Goal: Task Accomplishment & Management: Manage account settings

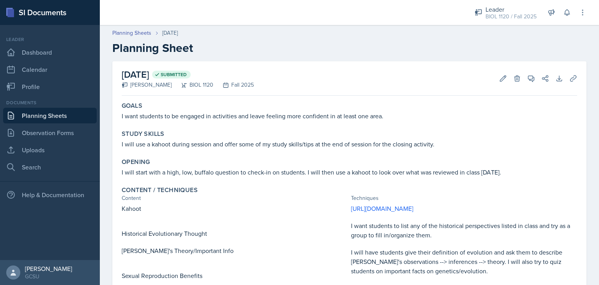
click at [373, 103] on div "Goals" at bounding box center [349, 106] width 455 height 8
click at [496, 76] on button "Edit" at bounding box center [503, 78] width 14 height 14
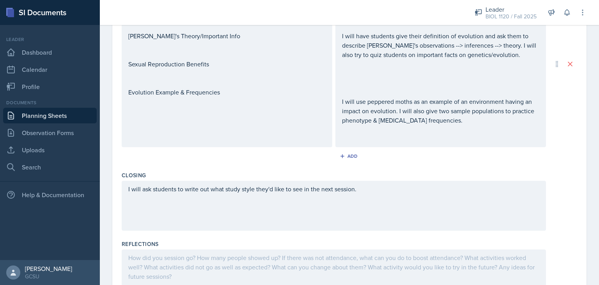
scroll to position [327, 0]
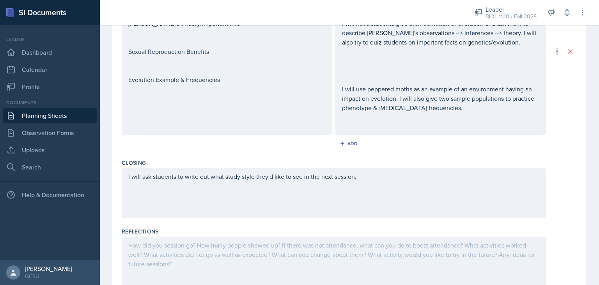
click at [376, 61] on p at bounding box center [440, 60] width 197 height 9
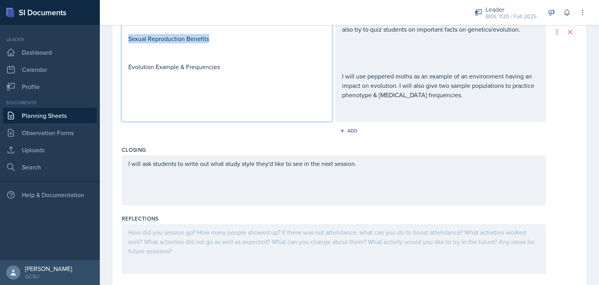
drag, startPoint x: 234, startPoint y: 40, endPoint x: 114, endPoint y: 42, distance: 120.1
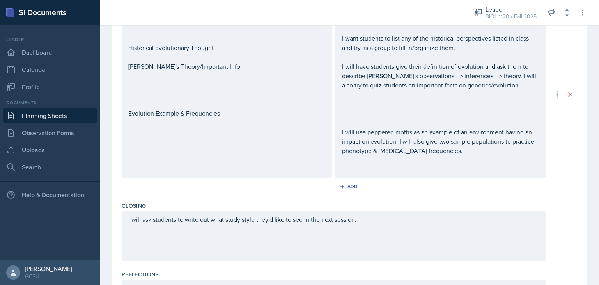
scroll to position [298, 0]
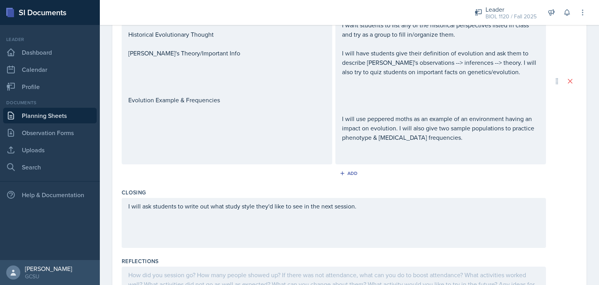
click at [186, 95] on p at bounding box center [226, 90] width 197 height 9
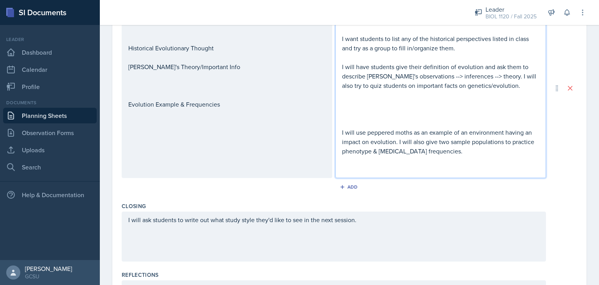
click at [388, 106] on div "[URL][DOMAIN_NAME] I want students to list any of the historical perspectives l…" at bounding box center [440, 94] width 197 height 159
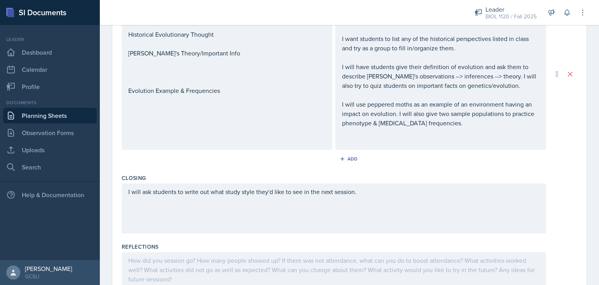
click at [270, 168] on div "Content / Techniques Content Techniques Kahoot Historical Evolutionary Thought …" at bounding box center [349, 73] width 455 height 193
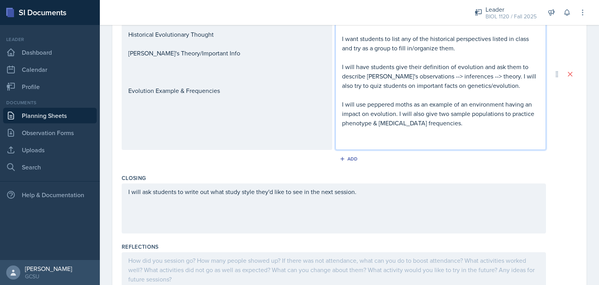
click at [443, 111] on p "I will use peppered moths as an example of an environment having an impact on e…" at bounding box center [440, 113] width 197 height 28
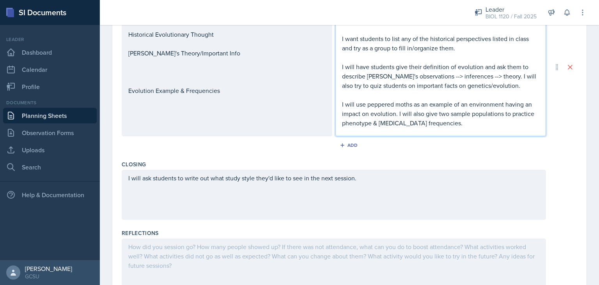
click at [379, 113] on p "I will use peppered moths as an example of an environment having an impact on e…" at bounding box center [440, 113] width 197 height 28
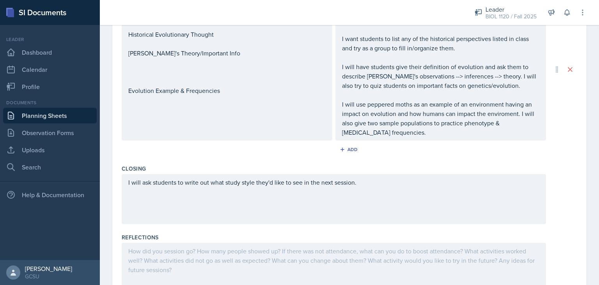
click at [283, 161] on div "Closing I will ask students to write out what study style they'd like to see in…" at bounding box center [349, 195] width 455 height 69
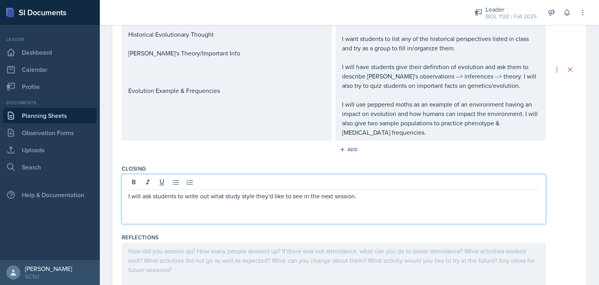
click at [374, 184] on div "I will ask students to write out what study style they'd like to see in the nex…" at bounding box center [334, 199] width 424 height 50
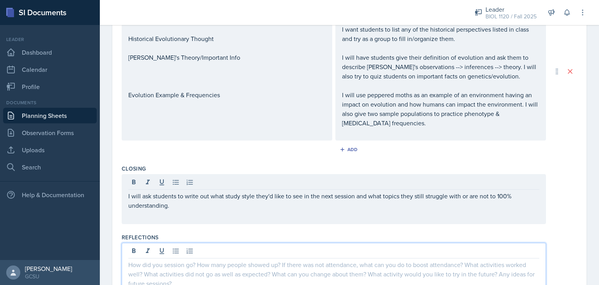
click at [293, 252] on div at bounding box center [334, 267] width 424 height 50
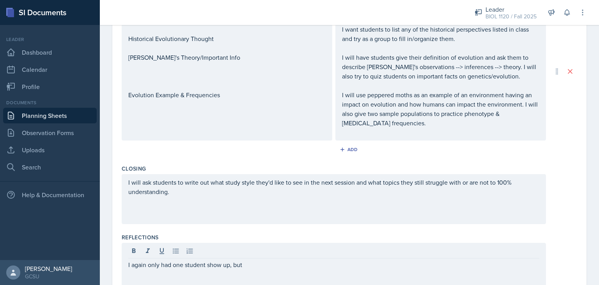
click at [255, 256] on div at bounding box center [333, 251] width 411 height 13
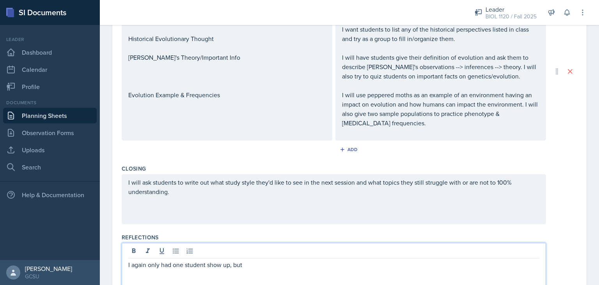
click at [251, 262] on p "I again only had one student show up, but" at bounding box center [333, 264] width 411 height 9
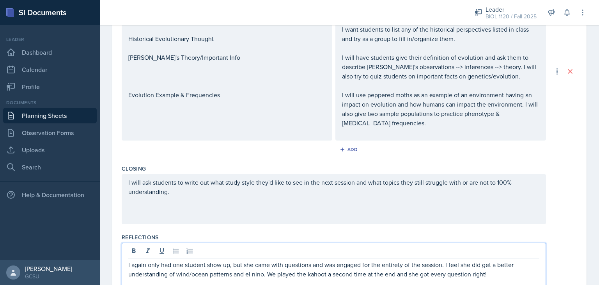
click at [561, 212] on div "I will ask students to write out what study style they'd like to see in the nex…" at bounding box center [349, 199] width 455 height 50
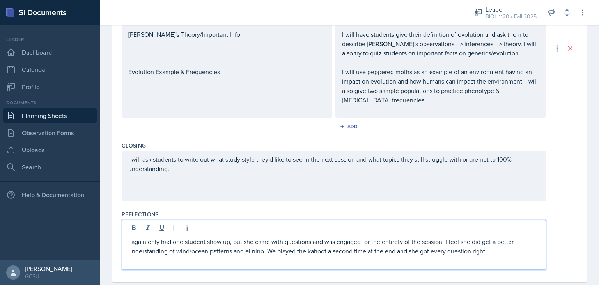
scroll to position [330, 0]
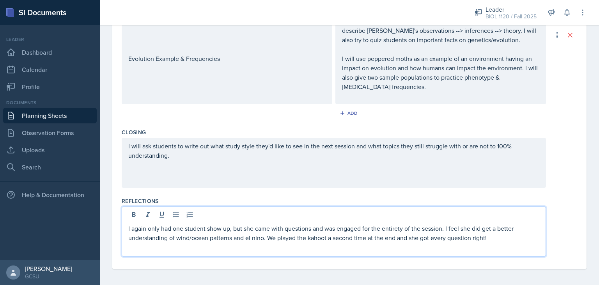
click at [498, 239] on p "I again only had one student show up, but she came with questions and was engag…" at bounding box center [333, 232] width 411 height 19
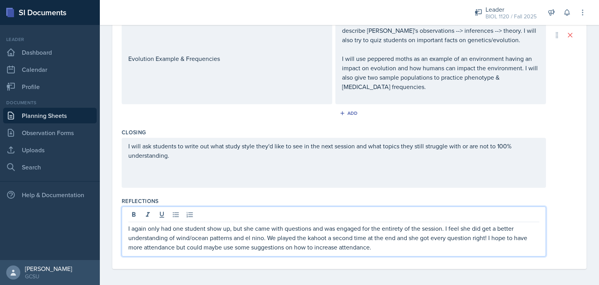
click at [380, 250] on p "I again only had one student show up, but she came with questions and was engag…" at bounding box center [333, 237] width 411 height 28
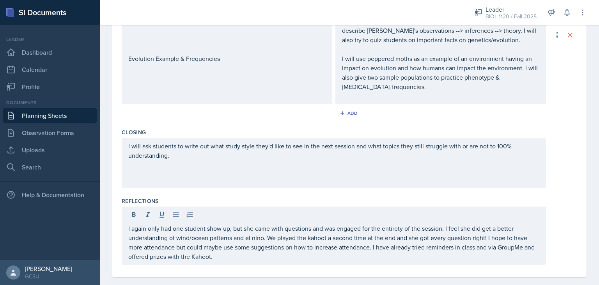
click at [235, 257] on p "I again only had one student show up, but she came with questions and was engag…" at bounding box center [333, 241] width 411 height 37
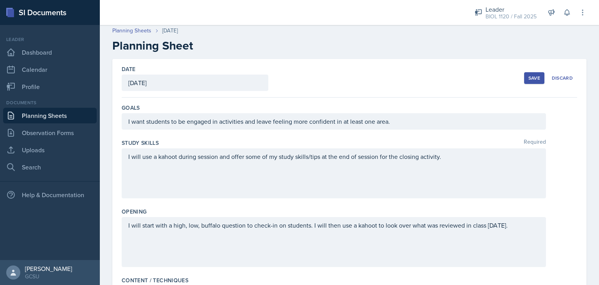
scroll to position [0, 0]
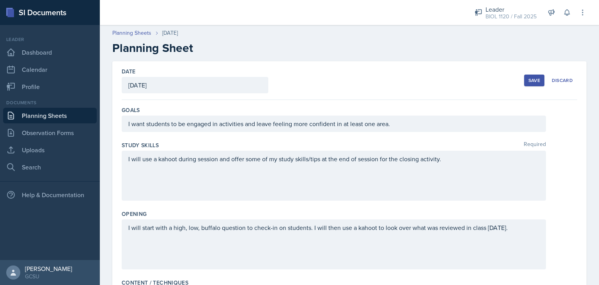
click at [528, 77] on div "Save" at bounding box center [534, 80] width 12 height 6
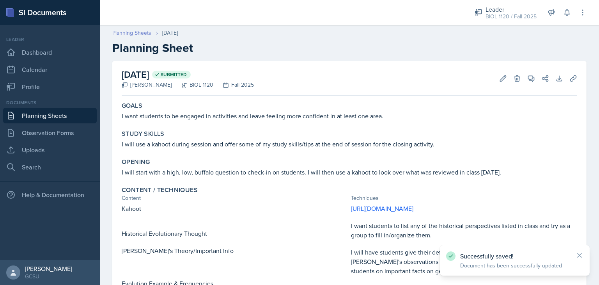
click at [138, 35] on link "Planning Sheets" at bounding box center [131, 33] width 39 height 8
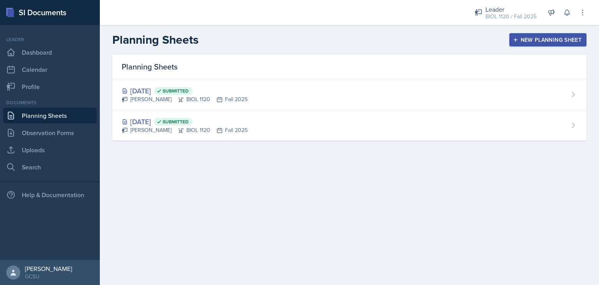
click at [516, 44] on button "New Planning Sheet" at bounding box center [547, 39] width 77 height 13
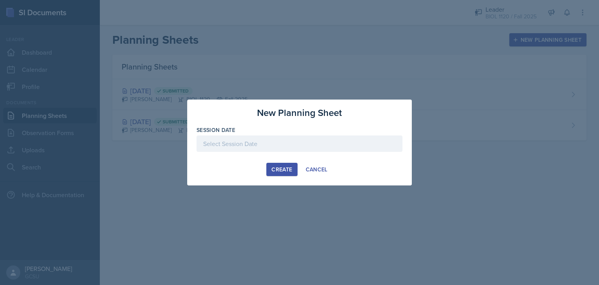
click at [295, 140] on div at bounding box center [299, 143] width 206 height 16
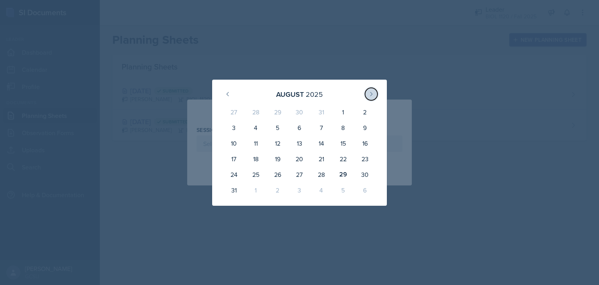
click at [368, 97] on icon at bounding box center [371, 94] width 6 height 6
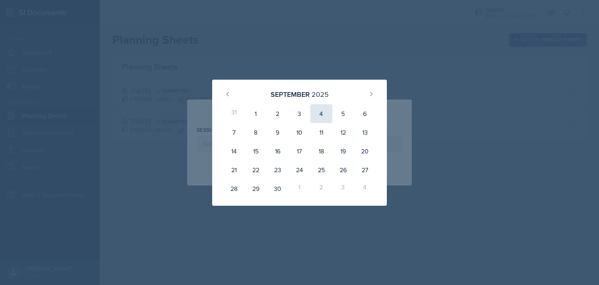
click at [325, 120] on div "4" at bounding box center [321, 113] width 22 height 19
type input "[DATE]"
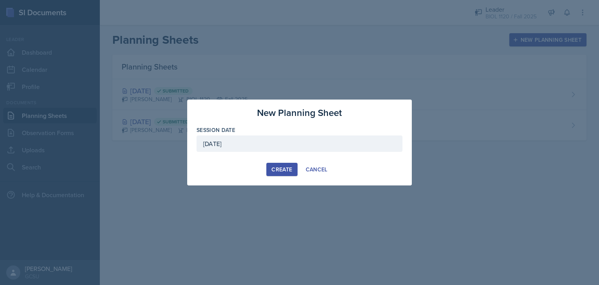
click at [276, 170] on div "Create" at bounding box center [281, 169] width 21 height 6
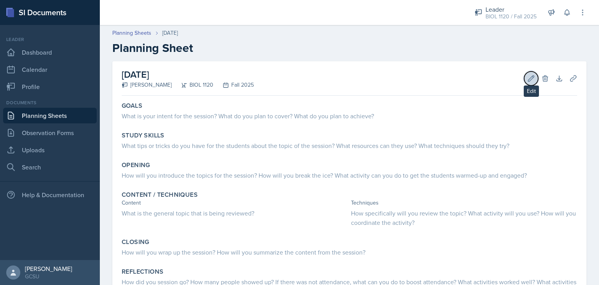
click at [527, 74] on icon at bounding box center [531, 78] width 8 height 8
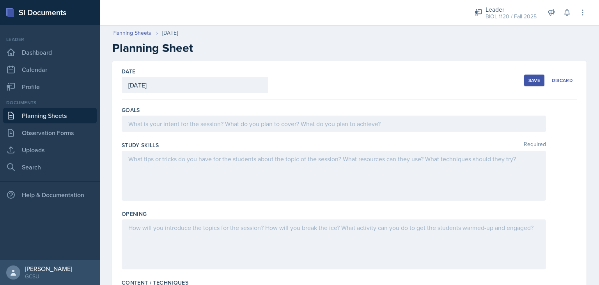
click at [221, 85] on div "[DATE]" at bounding box center [195, 85] width 147 height 16
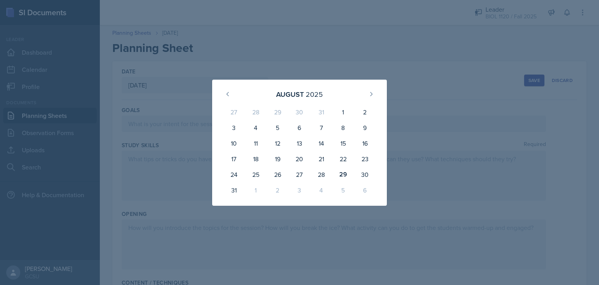
click at [306, 52] on div at bounding box center [299, 142] width 599 height 285
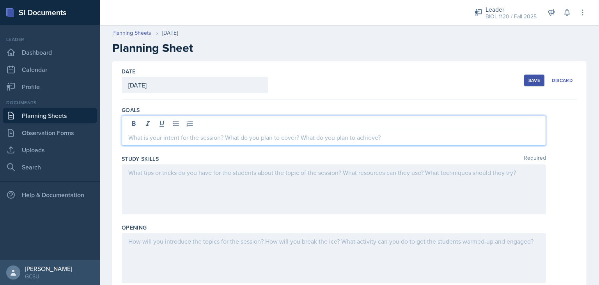
click at [184, 127] on div at bounding box center [334, 130] width 424 height 30
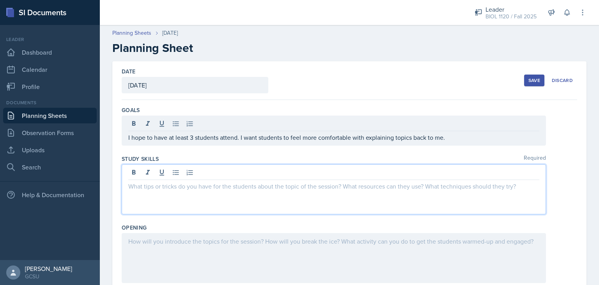
click at [200, 171] on div at bounding box center [334, 189] width 424 height 50
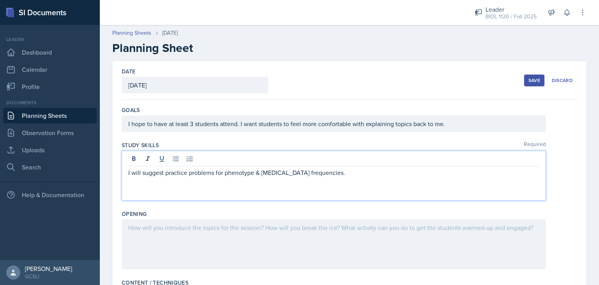
click at [339, 170] on p "I will suggest practice problems for phenotype & [MEDICAL_DATA] frequencies." at bounding box center [333, 172] width 411 height 9
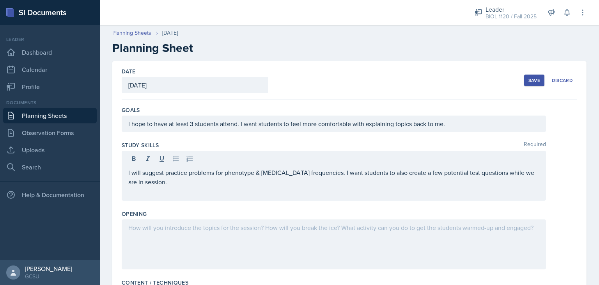
click at [566, 136] on div "Goals I hope to have at least 3 students attend. I want students to feel more c…" at bounding box center [349, 120] width 455 height 35
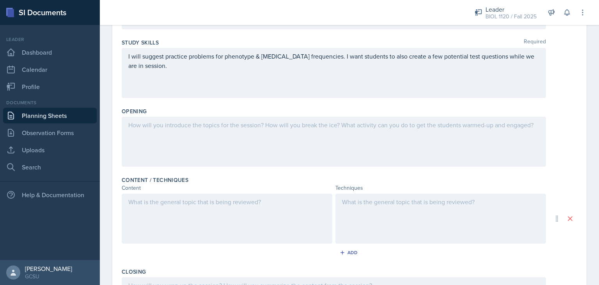
scroll to position [125, 0]
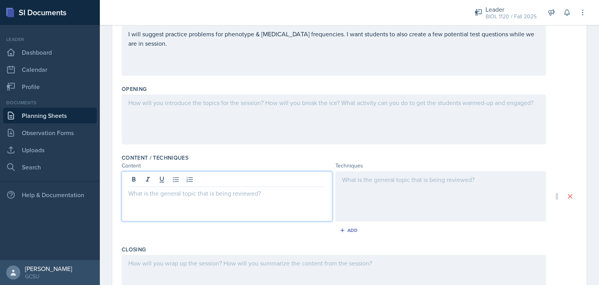
click at [178, 177] on div at bounding box center [227, 196] width 210 height 50
click at [376, 184] on div at bounding box center [440, 196] width 210 height 50
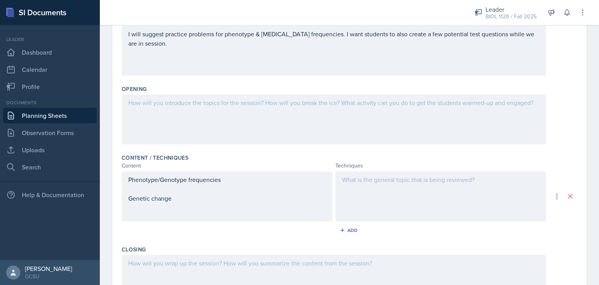
scroll to position [138, 0]
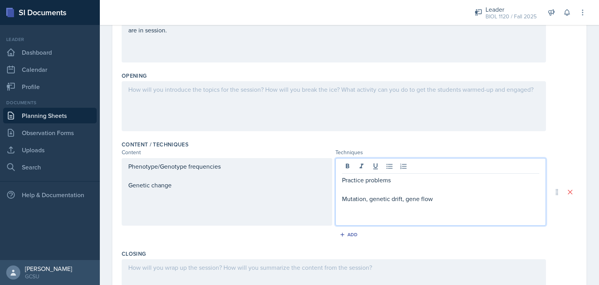
click at [187, 205] on div "Phenotype/Genotype frequencies Genetic change" at bounding box center [227, 191] width 210 height 67
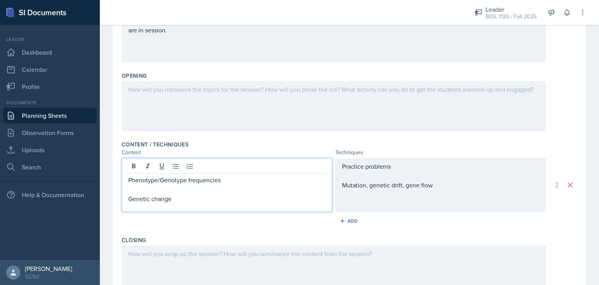
scroll to position [151, 0]
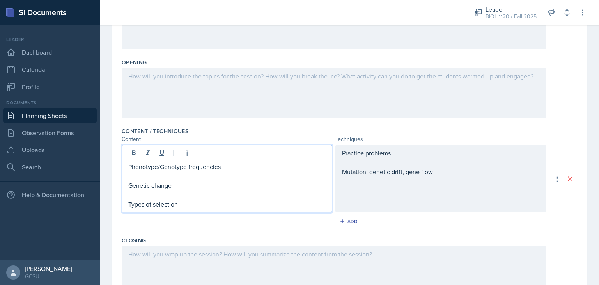
click at [408, 203] on div "Practice problems Mutation, genetic drift, gene flow" at bounding box center [440, 178] width 210 height 67
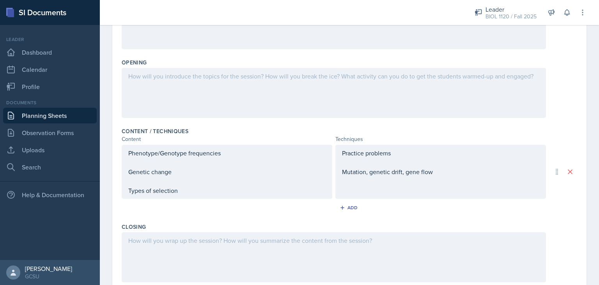
scroll to position [165, 0]
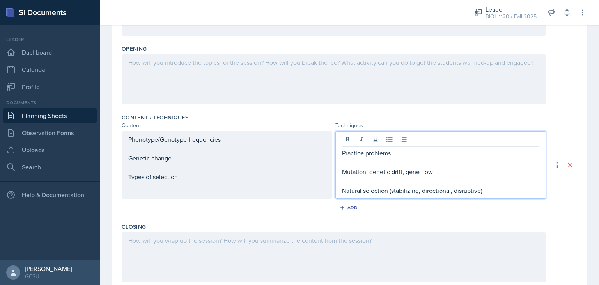
click at [484, 187] on p "Natural selection (stabilizing, directional, disruptive)" at bounding box center [440, 190] width 197 height 9
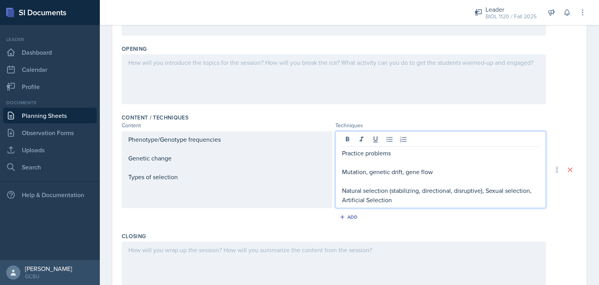
click at [400, 196] on p "Natural selection (stabilizing, directional, disruptive), Sexual selection, Art…" at bounding box center [440, 195] width 197 height 19
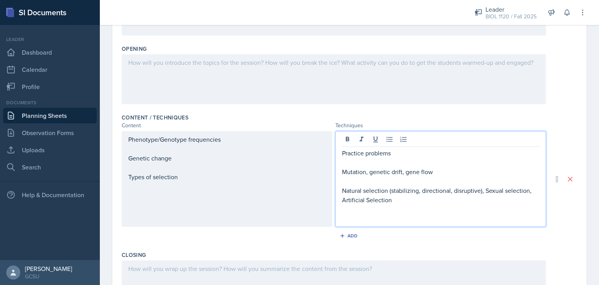
click at [302, 175] on div "Phenotype/Genotype frequencies Genetic change Types of selection" at bounding box center [226, 157] width 197 height 47
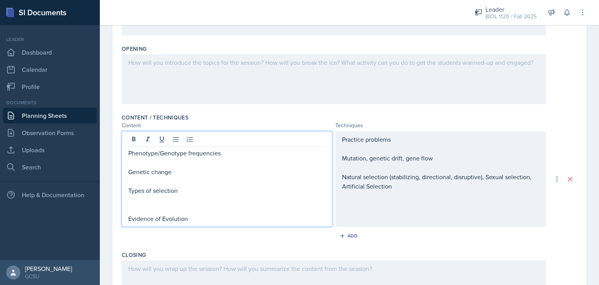
click at [154, 74] on div at bounding box center [334, 79] width 424 height 50
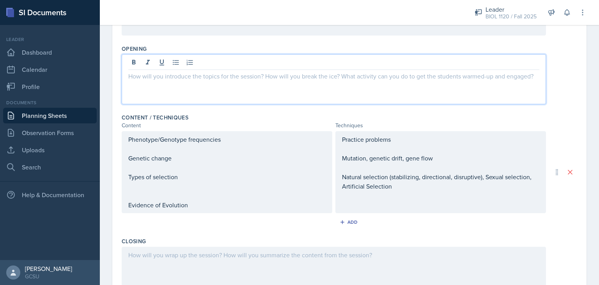
scroll to position [179, 0]
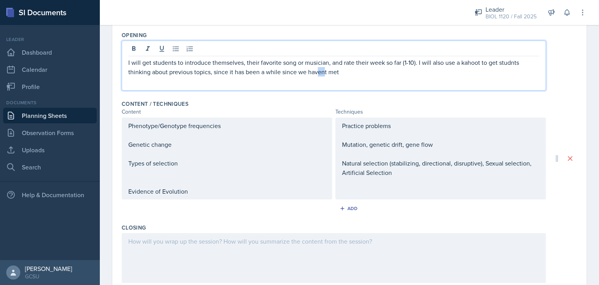
drag, startPoint x: 317, startPoint y: 72, endPoint x: 325, endPoint y: 78, distance: 10.4
click at [325, 78] on div "I will get students to introduce themselves, their favorite song or musician, a…" at bounding box center [334, 66] width 424 height 50
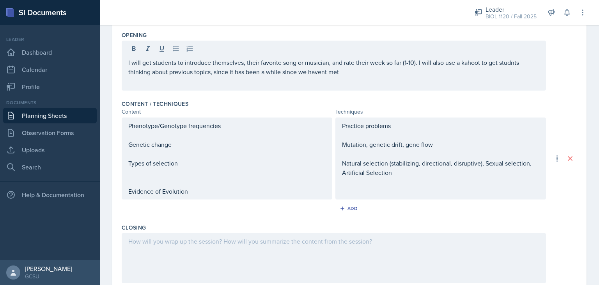
click at [325, 78] on div "I will get students to introduce themselves, their favorite song or musician, a…" at bounding box center [334, 66] width 424 height 50
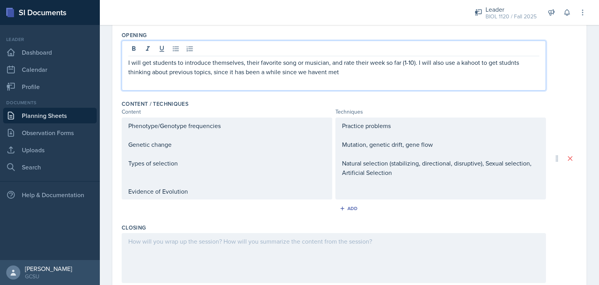
click at [347, 79] on div "I will get students to introduce themselves, their favorite song or musician, a…" at bounding box center [334, 66] width 424 height 50
click at [344, 72] on p "I will get students to introduce themselves, their favorite song or musician, a…" at bounding box center [333, 67] width 411 height 19
click at [340, 71] on p "I will get students to introduce themselves, their favorite song or musician, a…" at bounding box center [333, 67] width 411 height 19
click at [447, 78] on div "I will get students to introduce themselves, their favorite song or musician, a…" at bounding box center [334, 66] width 424 height 50
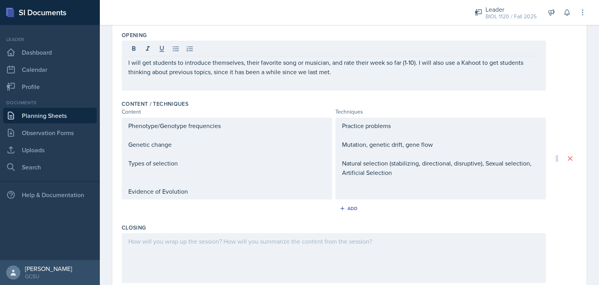
click at [571, 117] on div "Phenotype/Genotype frequencies Genetic change Types of selection Evidence of Ev…" at bounding box center [349, 158] width 455 height 82
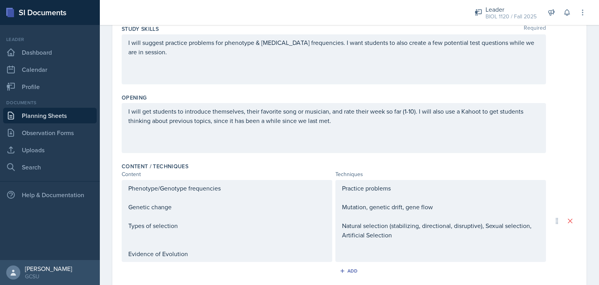
scroll to position [129, 0]
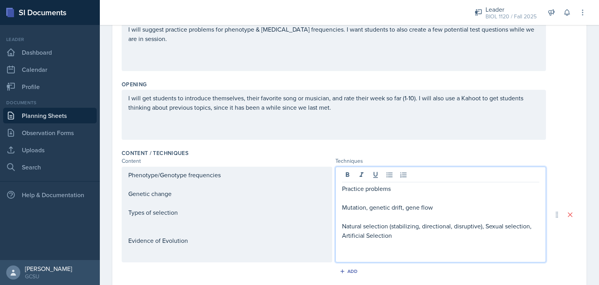
click at [393, 247] on p at bounding box center [440, 244] width 197 height 9
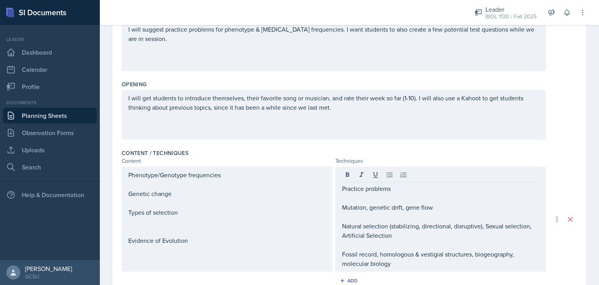
click at [547, 119] on div "I will get students to introduce themselves, their favorite song or musician, a…" at bounding box center [349, 115] width 455 height 50
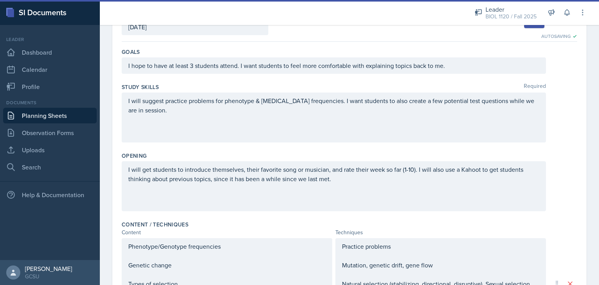
scroll to position [0, 0]
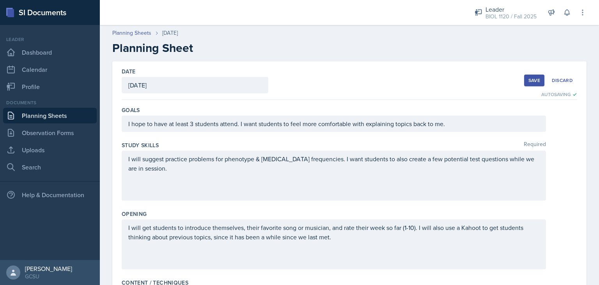
click at [532, 76] on button "Save" at bounding box center [534, 80] width 20 height 12
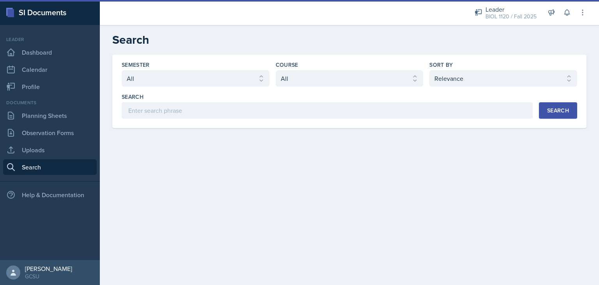
select select "all"
select select "1"
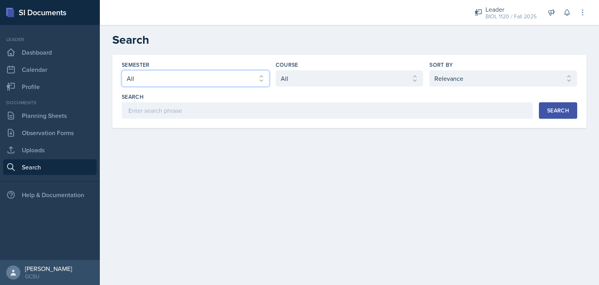
click at [196, 85] on select "Select semester All Fall 2025 Spring 2025 Fall 2024 Spring 2024 Fall 2023 Sprin…" at bounding box center [196, 78] width 148 height 16
select select "838c426c-7ba8-4b05-94c8-22f19dd4c5cc"
click at [122, 70] on select "Select semester All Fall 2025 Spring 2025 Fall 2024 Spring 2024 Fall 2023 Sprin…" at bounding box center [196, 78] width 148 height 16
click at [298, 83] on select "Select course All ACCT 3101 ACCT 3102 ASTR 1000 BIOL 1100 BIOL 1107 BIOL 1108 B…" at bounding box center [350, 78] width 148 height 16
select select "abe17d30-a433-45e5-b329-7df8e9a81b50"
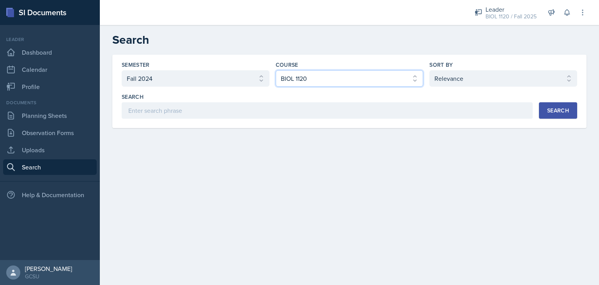
click at [276, 70] on select "Select course All ACCT 3101 ACCT 3102 ASTR 1000 BIOL 1100 BIOL 1107 BIOL 1108 B…" at bounding box center [350, 78] width 148 height 16
click at [449, 83] on select "Select sort by Relevance Document Date (Asc) Document Date (Desc)" at bounding box center [503, 78] width 148 height 16
select select "2"
click at [429, 70] on select "Select sort by Relevance Document Date (Asc) Document Date (Desc)" at bounding box center [503, 78] width 148 height 16
click at [550, 107] on div "Search" at bounding box center [558, 110] width 22 height 6
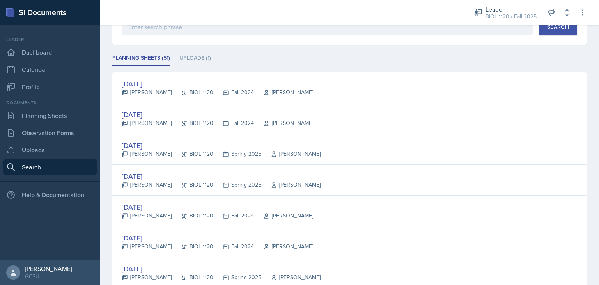
scroll to position [94, 0]
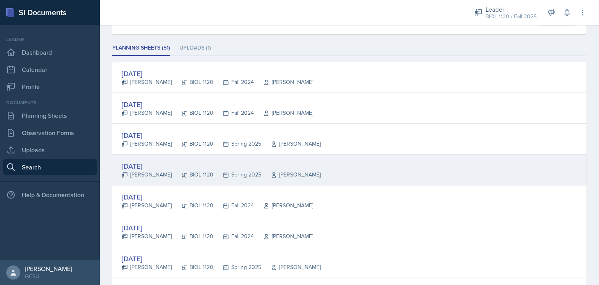
click at [158, 162] on div "Aug 29th, 2024" at bounding box center [221, 166] width 199 height 11
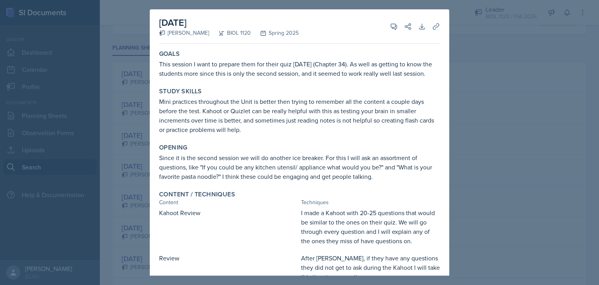
click at [473, 34] on div at bounding box center [299, 142] width 599 height 285
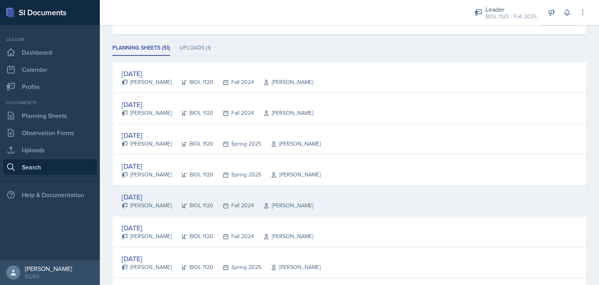
click at [155, 198] on div "Sep 2nd, 2024" at bounding box center [217, 196] width 191 height 11
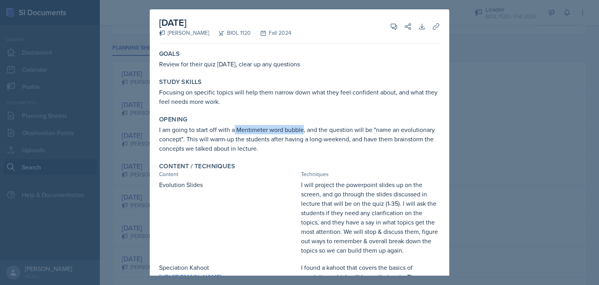
drag, startPoint x: 235, startPoint y: 130, endPoint x: 304, endPoint y: 132, distance: 68.2
click at [304, 132] on p "I am going to start off with a Mentimeter word bubble, and the question will be…" at bounding box center [299, 139] width 281 height 28
copy p "Mentimeter word bubble"
click at [412, 106] on div "Study Skills Focusing on specific topics will help them narrow down what they f…" at bounding box center [299, 92] width 287 height 34
click at [495, 130] on div at bounding box center [299, 142] width 599 height 285
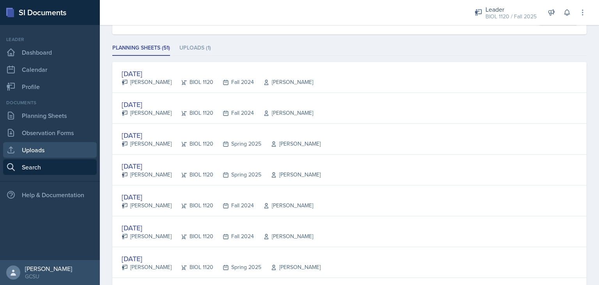
click at [50, 145] on link "Uploads" at bounding box center [50, 150] width 94 height 16
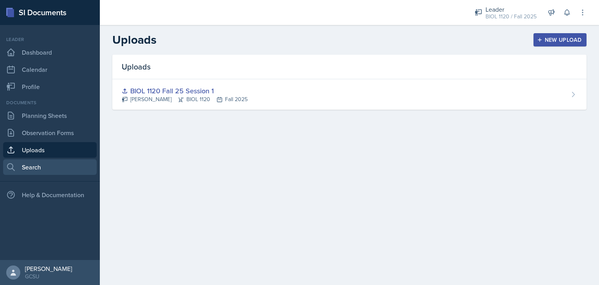
click at [27, 161] on link "Search" at bounding box center [50, 167] width 94 height 16
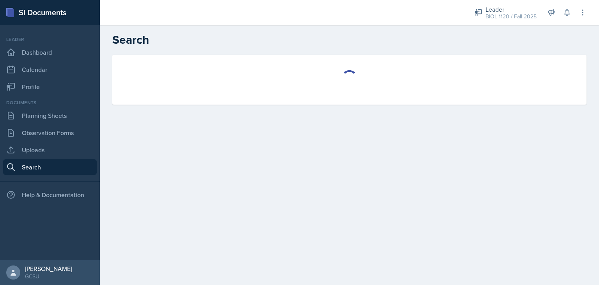
select select "all"
select select "1"
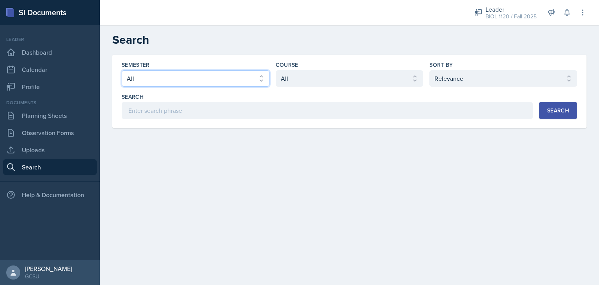
click at [212, 78] on select "Select semester All Fall 2025 Spring 2025 Fall 2024 Spring 2024 Fall 2023 Sprin…" at bounding box center [196, 78] width 148 height 16
select select "838c426c-7ba8-4b05-94c8-22f19dd4c5cc"
click at [122, 70] on select "Select semester All Fall 2025 Spring 2025 Fall 2024 Spring 2024 Fall 2023 Sprin…" at bounding box center [196, 78] width 148 height 16
click at [291, 83] on select "Select course All ACCT 3101 ACCT 3102 ASTR 1000 BIOL 1100 BIOL 1107 BIOL 1108 B…" at bounding box center [350, 78] width 148 height 16
select select "abe17d30-a433-45e5-b329-7df8e9a81b50"
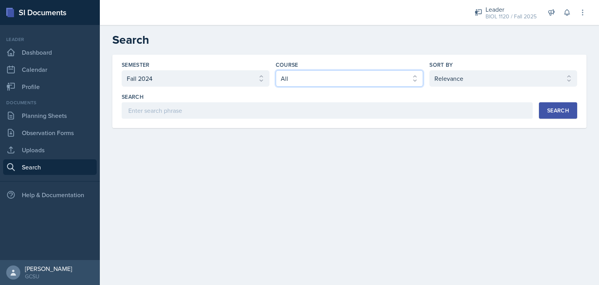
click at [276, 70] on select "Select course All ACCT 3101 ACCT 3102 ASTR 1000 BIOL 1100 BIOL 1107 BIOL 1108 B…" at bounding box center [350, 78] width 148 height 16
click at [473, 76] on select "Select sort by Relevance Document Date (Asc) Document Date (Desc)" at bounding box center [503, 78] width 148 height 16
select select "2"
click at [429, 70] on select "Select sort by Relevance Document Date (Asc) Document Date (Desc)" at bounding box center [503, 78] width 148 height 16
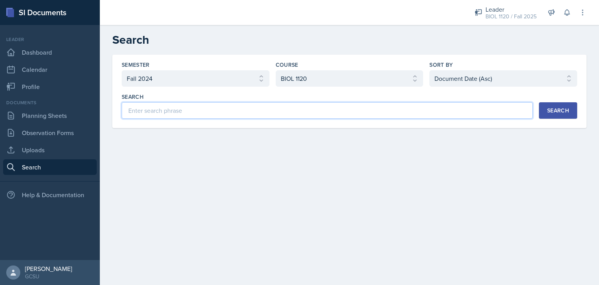
click at [424, 109] on input at bounding box center [327, 110] width 411 height 16
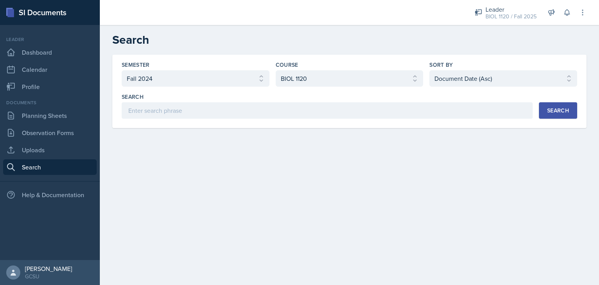
click at [557, 107] on div "Search" at bounding box center [558, 110] width 22 height 6
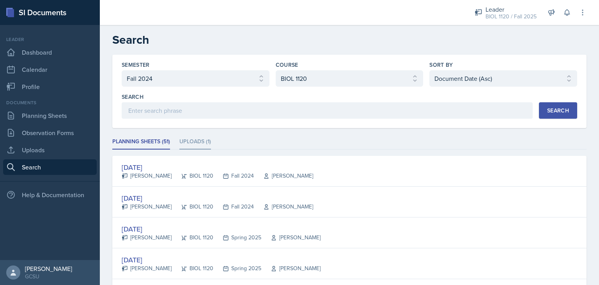
click at [198, 145] on li "Uploads (1)" at bounding box center [195, 141] width 32 height 15
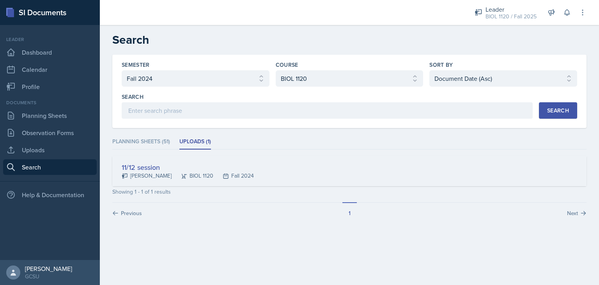
click at [154, 164] on div "11/12 session" at bounding box center [188, 167] width 132 height 11
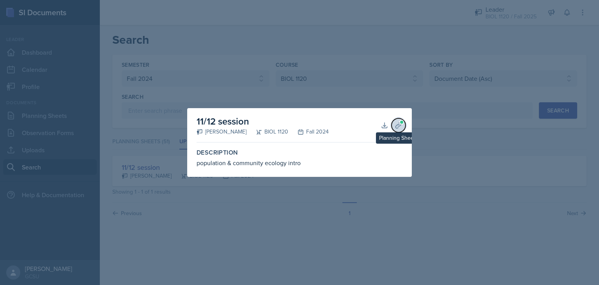
click at [398, 122] on icon at bounding box center [398, 125] width 8 height 8
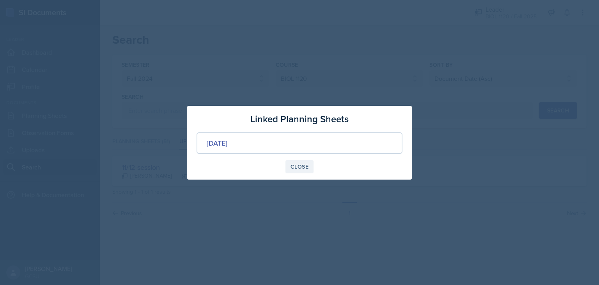
click at [295, 163] on div "Close" at bounding box center [299, 166] width 18 height 6
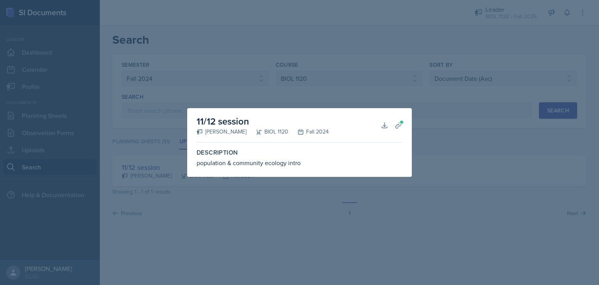
click at [289, 228] on div at bounding box center [299, 142] width 599 height 285
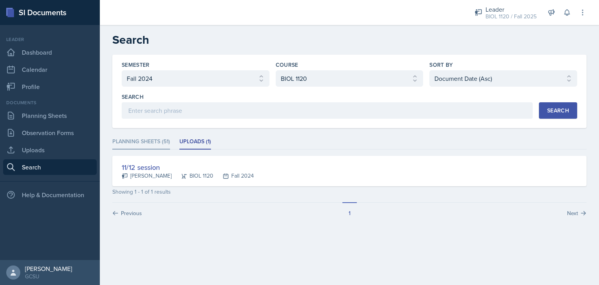
click at [149, 143] on li "Planning Sheets (51)" at bounding box center [141, 141] width 58 height 15
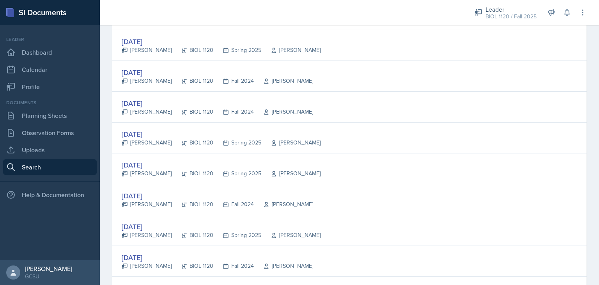
scroll to position [218, 0]
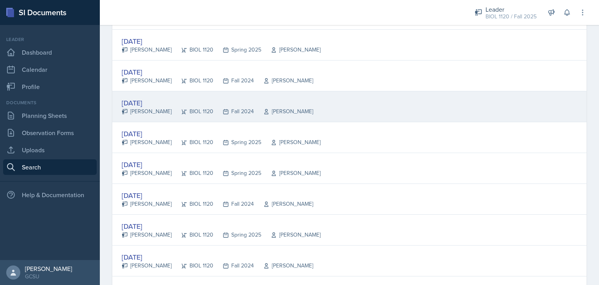
click at [148, 101] on div "Sep 3rd, 2024" at bounding box center [217, 102] width 191 height 11
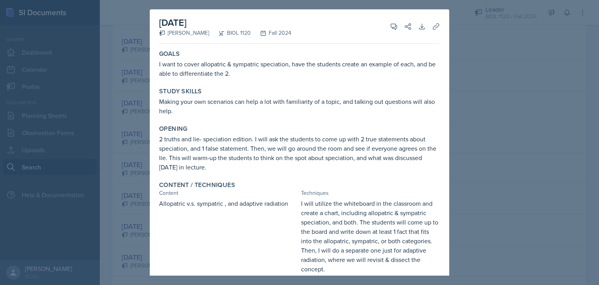
click at [488, 134] on div at bounding box center [299, 142] width 599 height 285
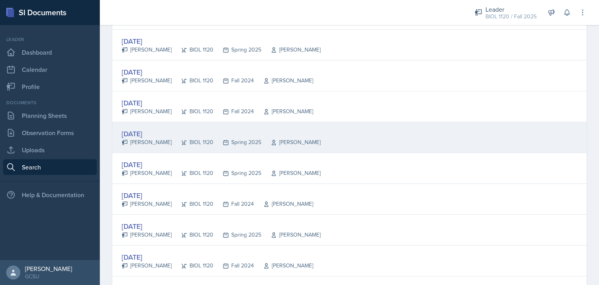
click at [150, 132] on div "Sep 3rd, 2024" at bounding box center [221, 133] width 199 height 11
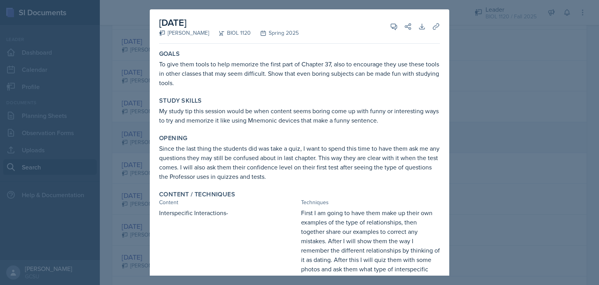
click at [150, 132] on div "September 3rd, 2024 Emma Emmil BIOL 1120 Spring 2025 View Comments Comments Sen…" at bounding box center [299, 240] width 299 height 462
click at [136, 138] on div at bounding box center [299, 142] width 599 height 285
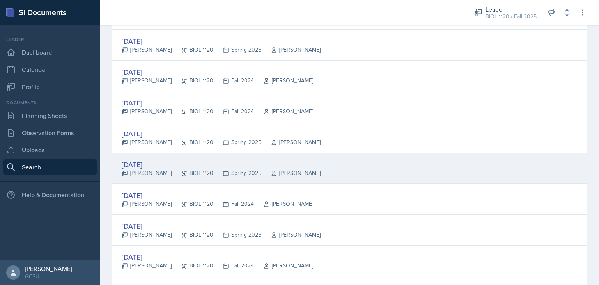
click at [143, 163] on div "Sep 5th, 2024" at bounding box center [221, 164] width 199 height 11
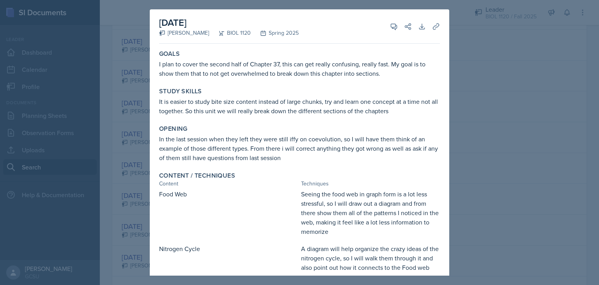
click at [291, 86] on div "Study Skills It is easier to study bite size content instead of large chunks, t…" at bounding box center [299, 101] width 287 height 34
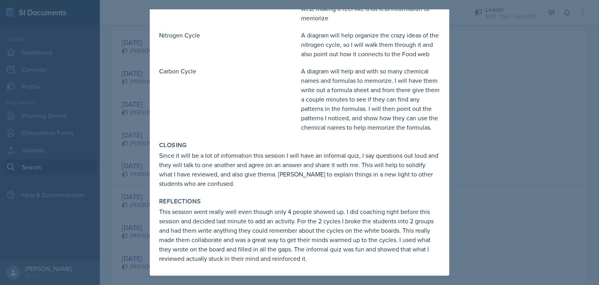
scroll to position [0, 0]
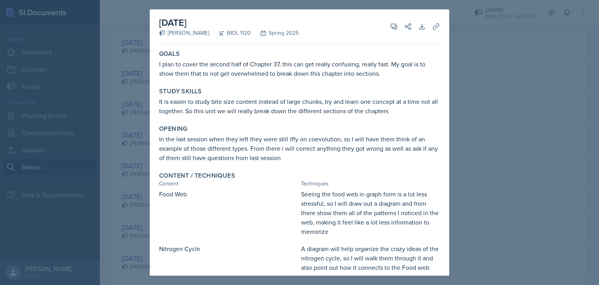
click at [472, 39] on div at bounding box center [299, 142] width 599 height 285
